Goal: Information Seeking & Learning: Learn about a topic

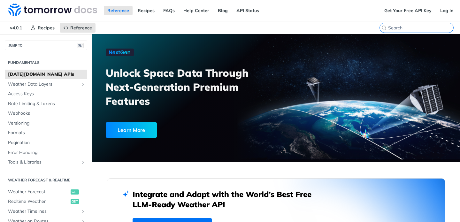
click at [428, 27] on input "⌘K" at bounding box center [420, 28] width 65 height 6
type input "alert"
click at [423, 29] on input "search" at bounding box center [420, 28] width 65 height 6
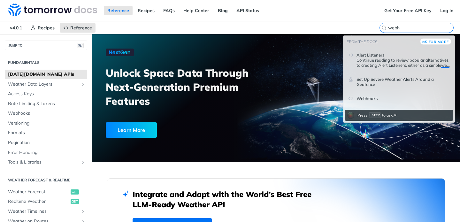
type input "webh"
click at [402, 103] on div "Webhooks" at bounding box center [403, 98] width 93 height 11
